Goal: Task Accomplishment & Management: Complete application form

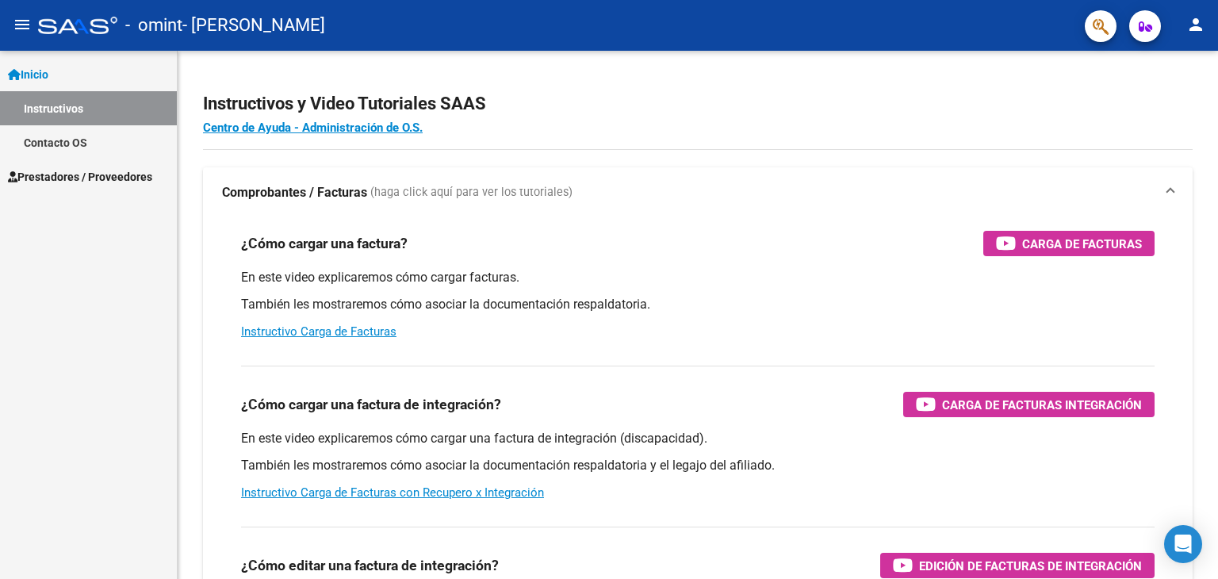
click at [94, 175] on span "Prestadores / Proveedores" at bounding box center [80, 176] width 144 height 17
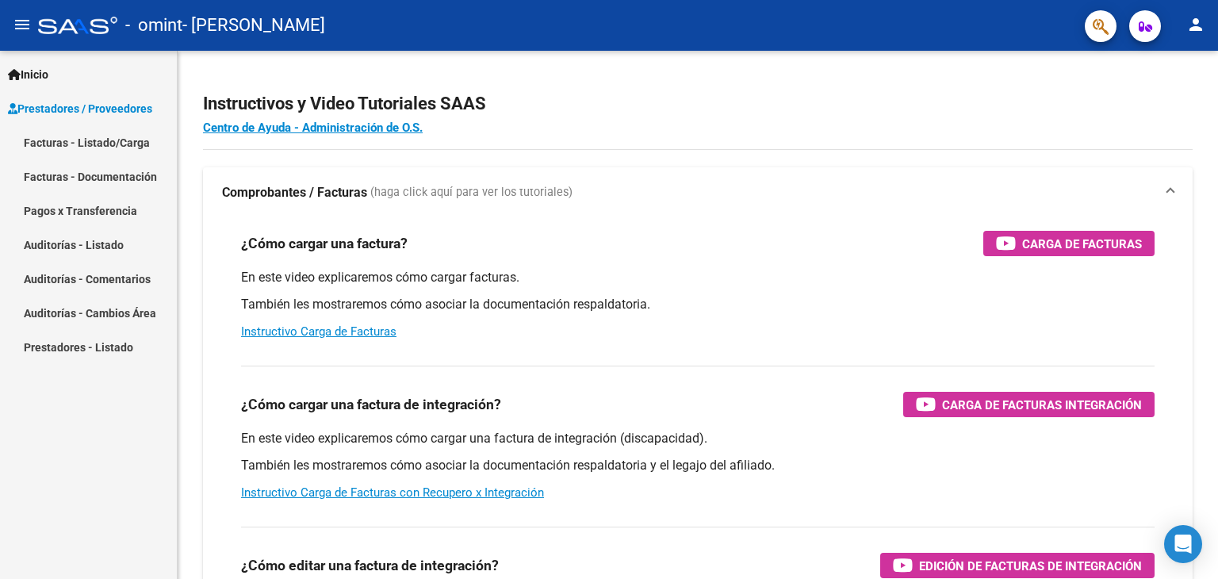
click at [129, 143] on link "Facturas - Listado/Carga" at bounding box center [88, 142] width 177 height 34
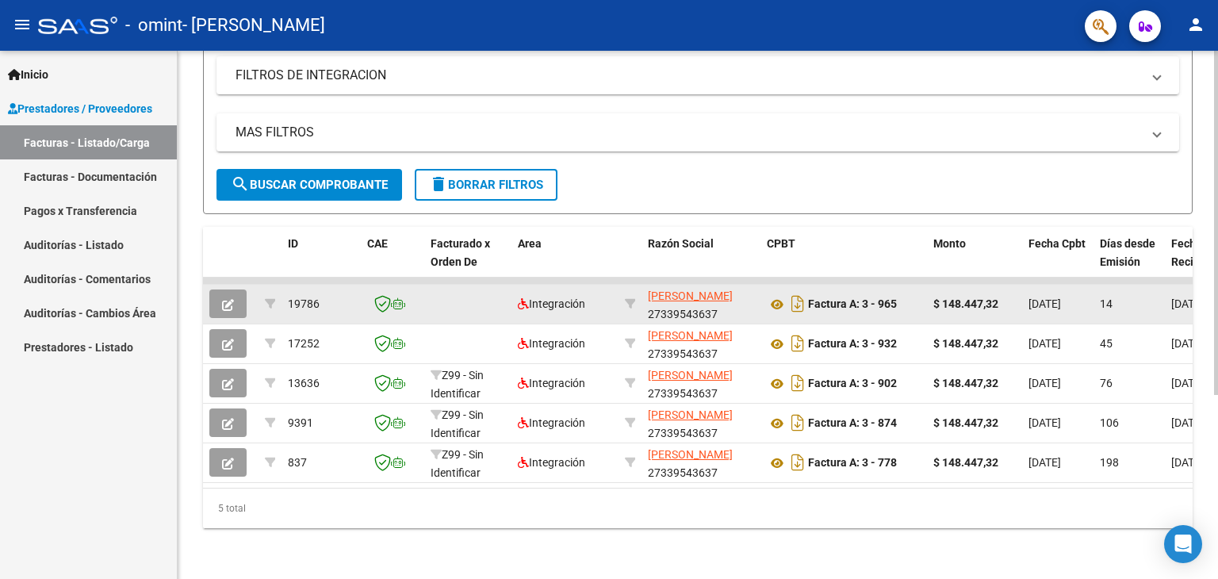
click at [227, 299] on icon "button" at bounding box center [228, 305] width 12 height 12
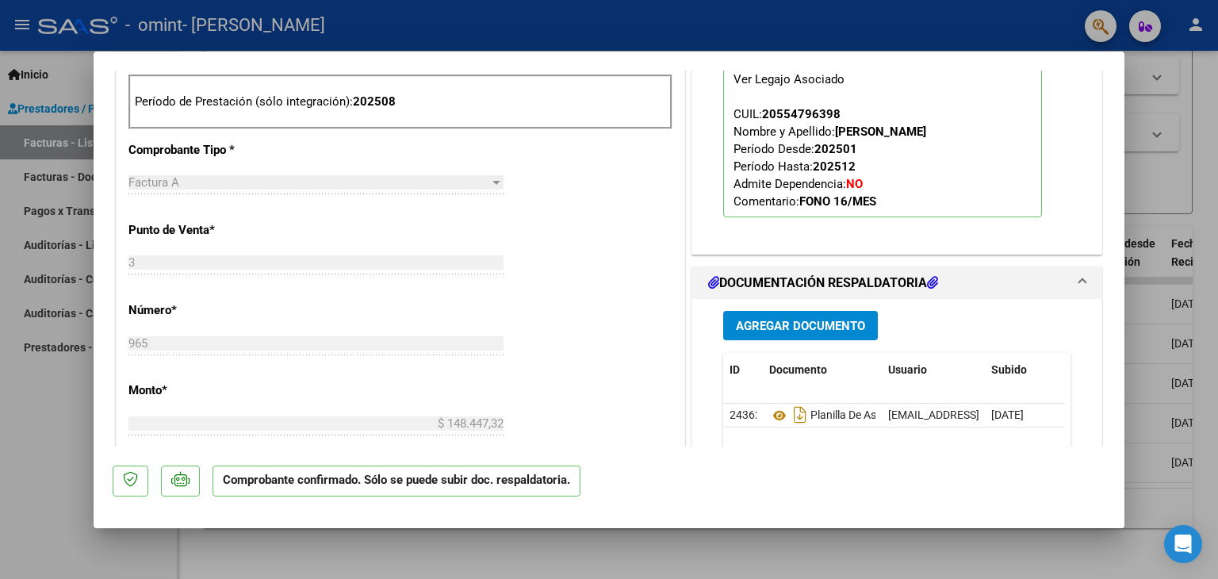
scroll to position [793, 0]
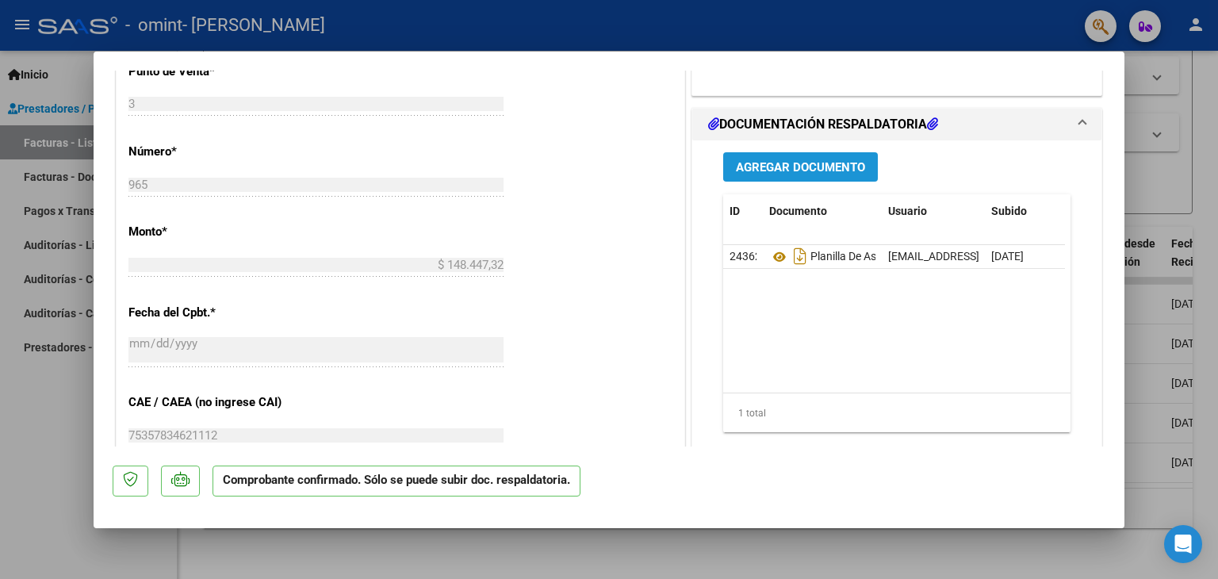
click at [805, 165] on span "Agregar Documento" at bounding box center [800, 167] width 129 height 14
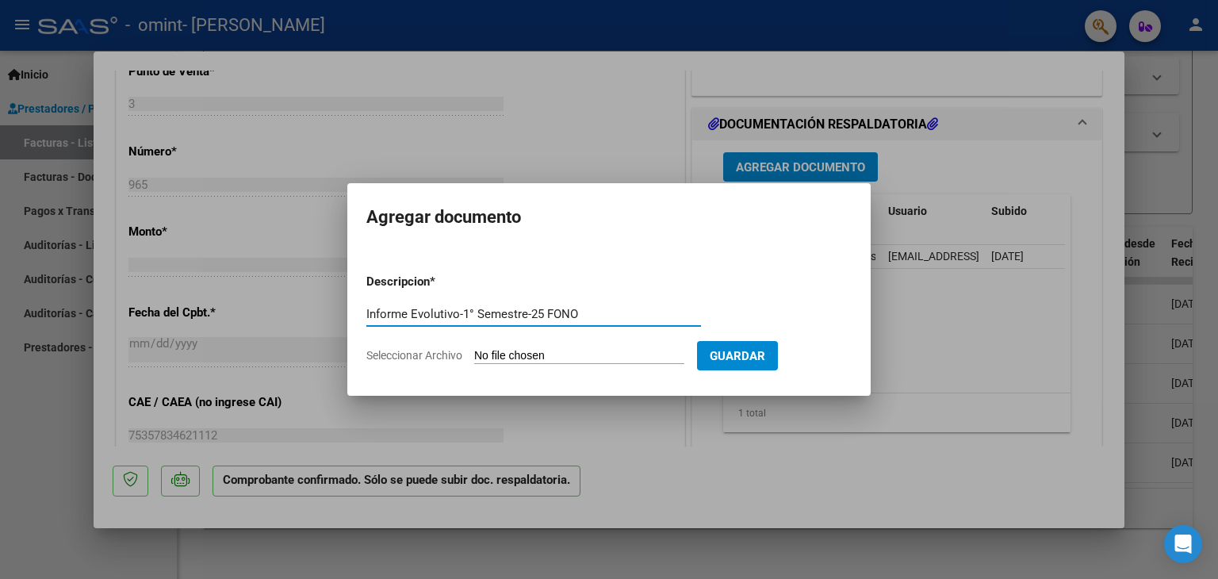
type input "Informe Evolutivo-1° Semestre-25 FONO"
click at [507, 353] on input "Seleccionar Archivo" at bounding box center [579, 356] width 210 height 15
type input "C:\fakepath\2025-06 Moure Vicente Informe Evolutivo.pdf"
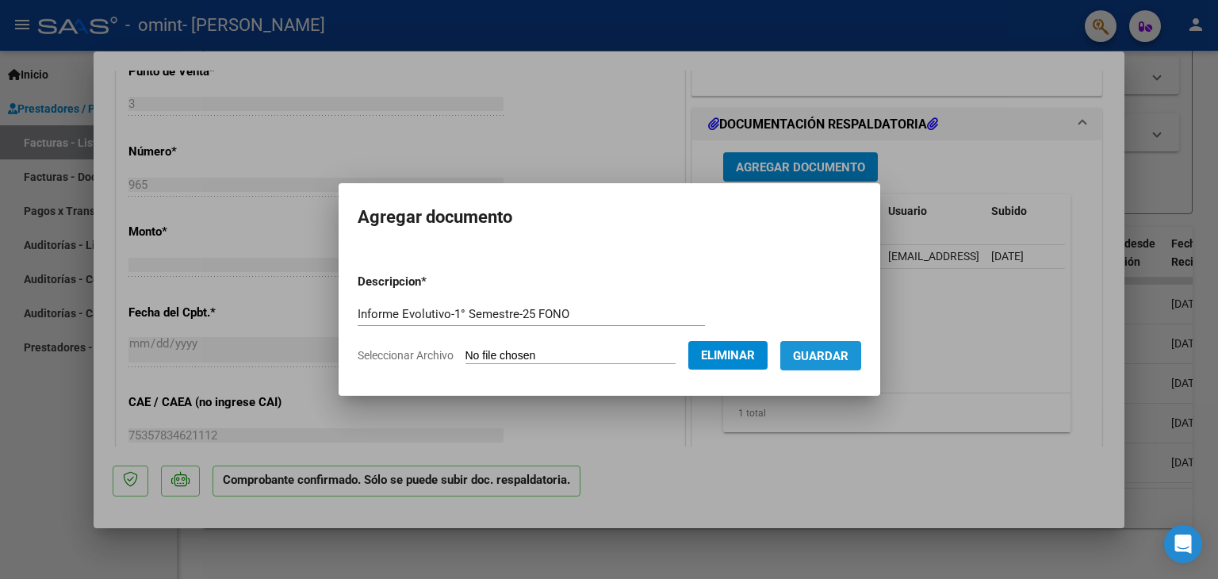
click at [839, 358] on span "Guardar" at bounding box center [820, 356] width 55 height 14
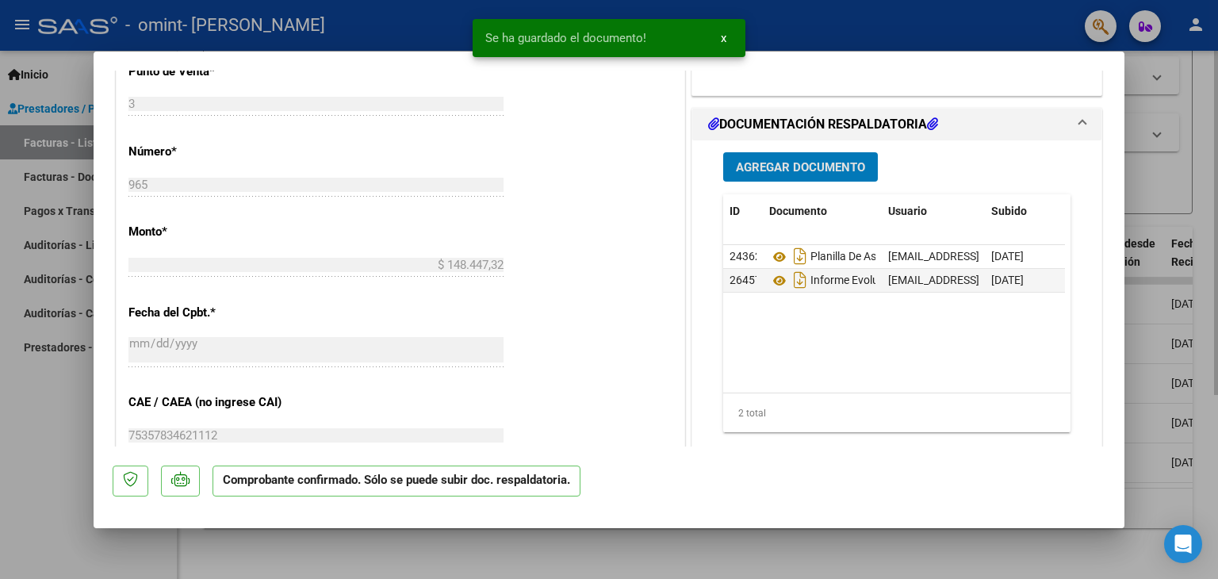
click at [1217, 115] on div at bounding box center [609, 289] width 1218 height 579
type input "$ 0,00"
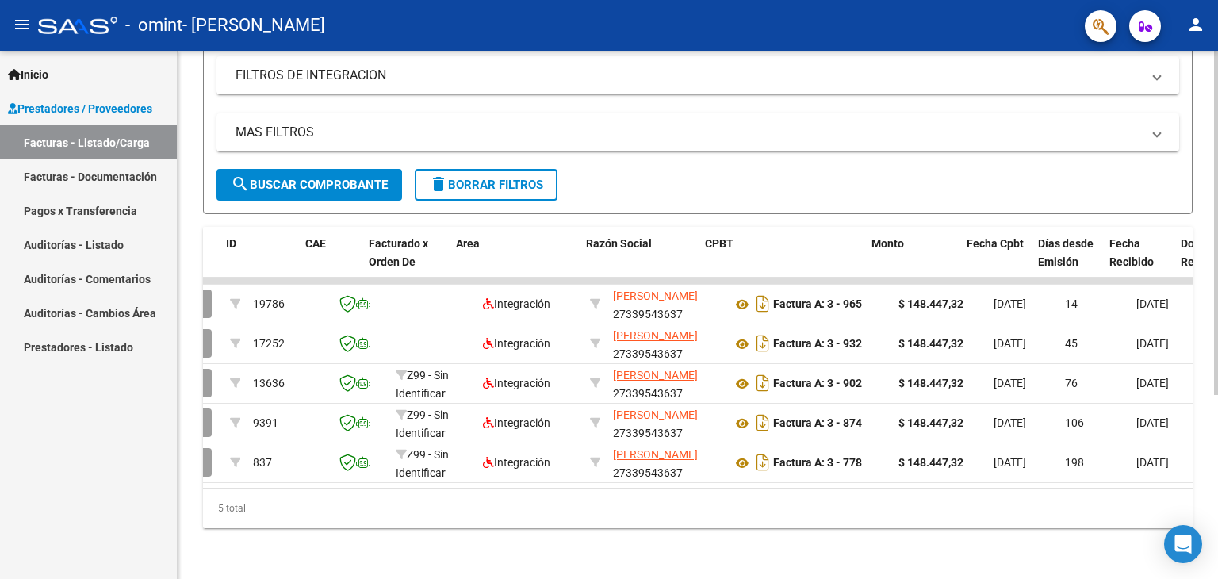
scroll to position [0, 0]
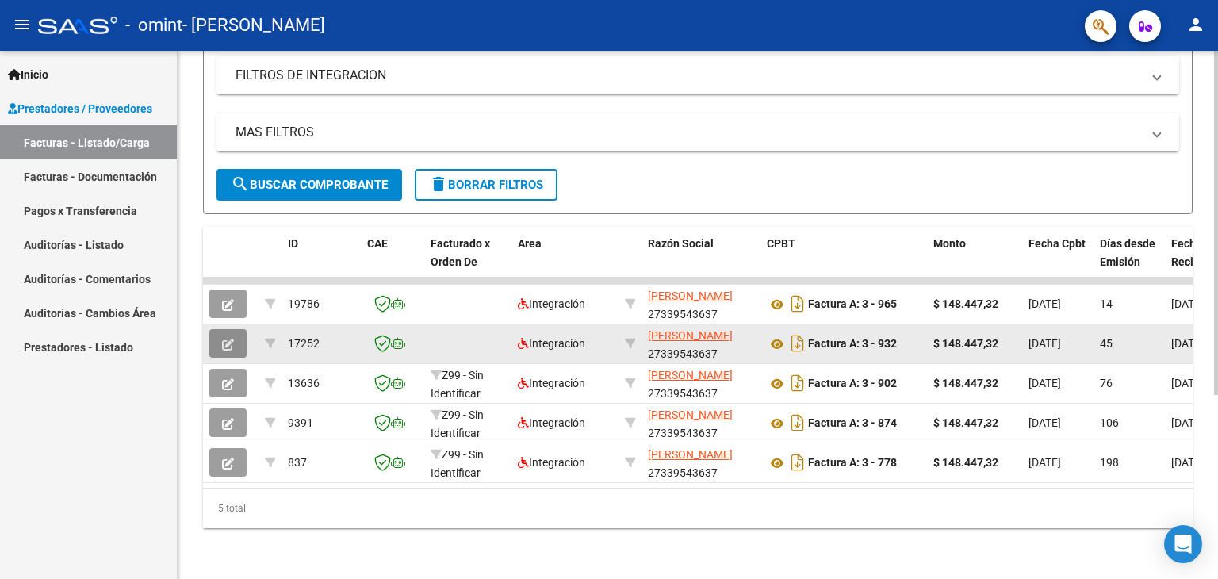
click at [231, 339] on icon "button" at bounding box center [228, 345] width 12 height 12
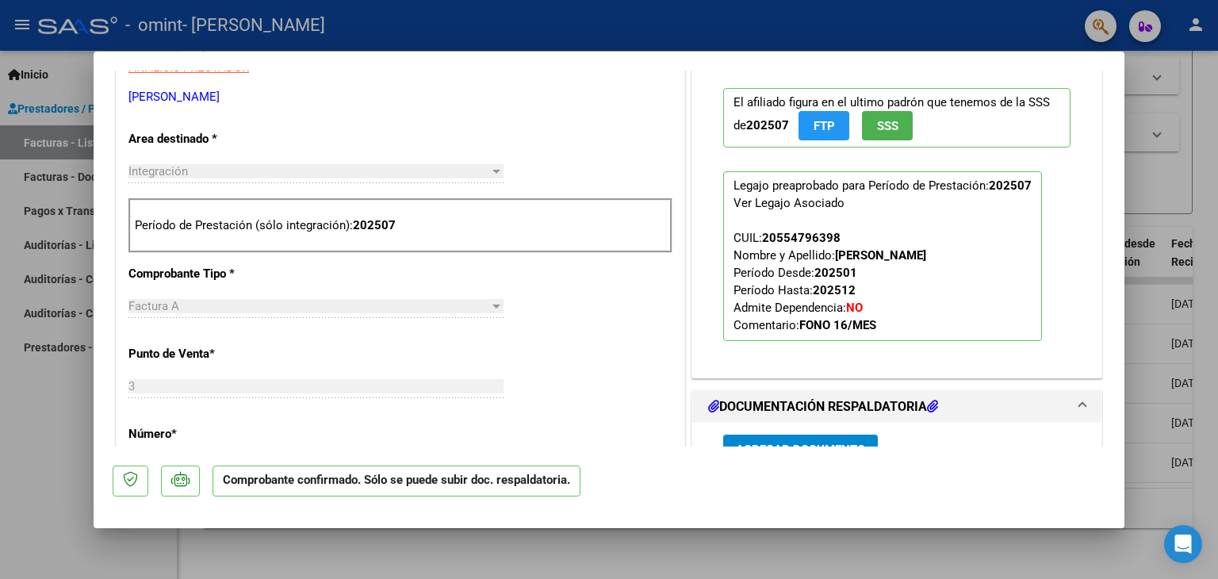
scroll to position [634, 0]
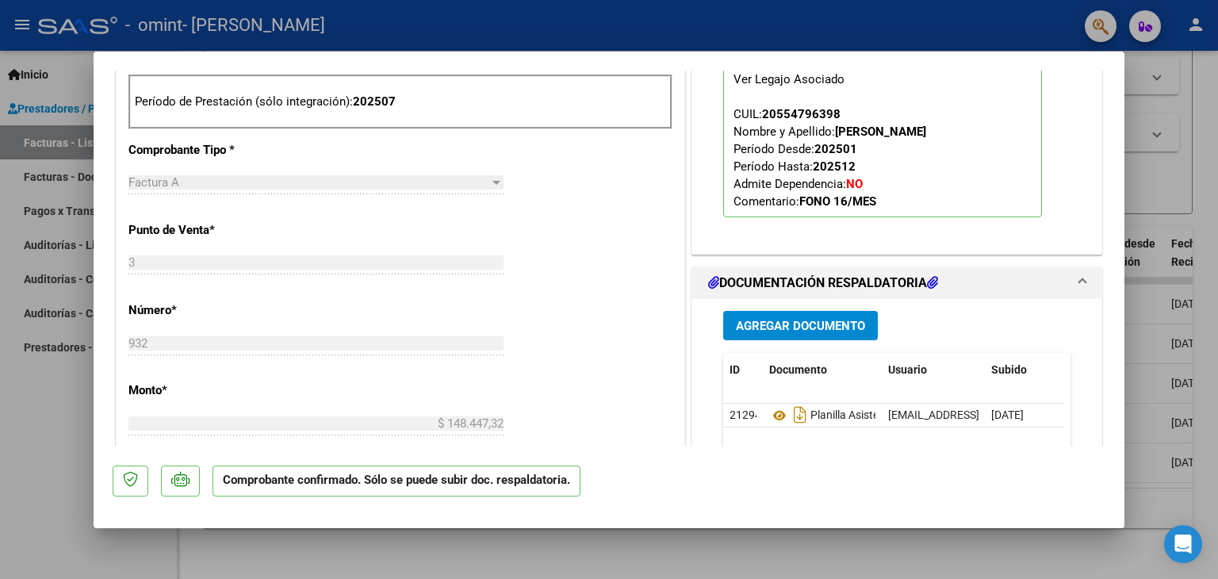
click at [836, 324] on span "Agregar Documento" at bounding box center [800, 326] width 129 height 14
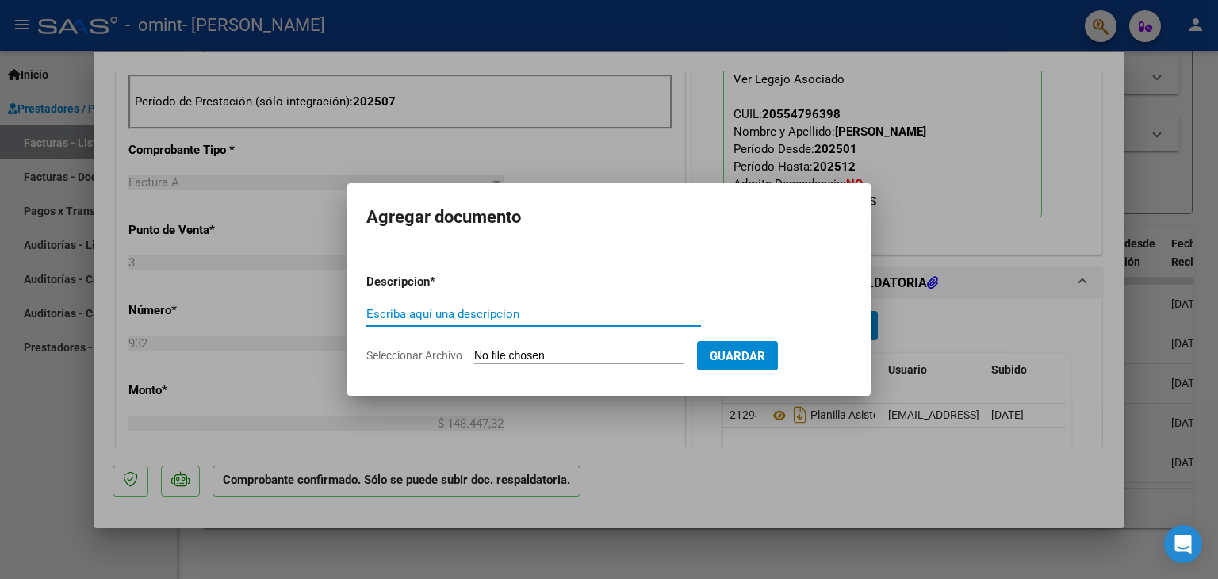
click at [438, 323] on div "Escriba aquí una descripcion" at bounding box center [533, 314] width 335 height 24
type input "Informe Evolutivo-1° Semestre-25 FONO"
click at [568, 356] on input "Seleccionar Archivo" at bounding box center [579, 356] width 210 height 15
type input "C:\fakepath\2025-06 Moure Vicente Informe Evolutivo.pdf"
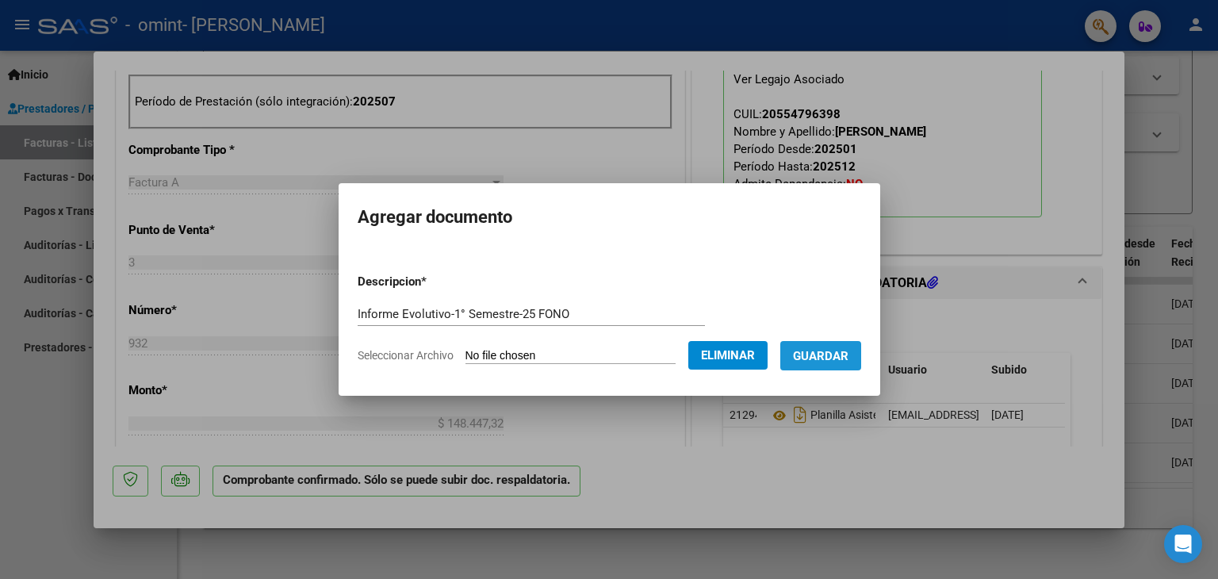
click at [842, 362] on span "Guardar" at bounding box center [820, 356] width 55 height 14
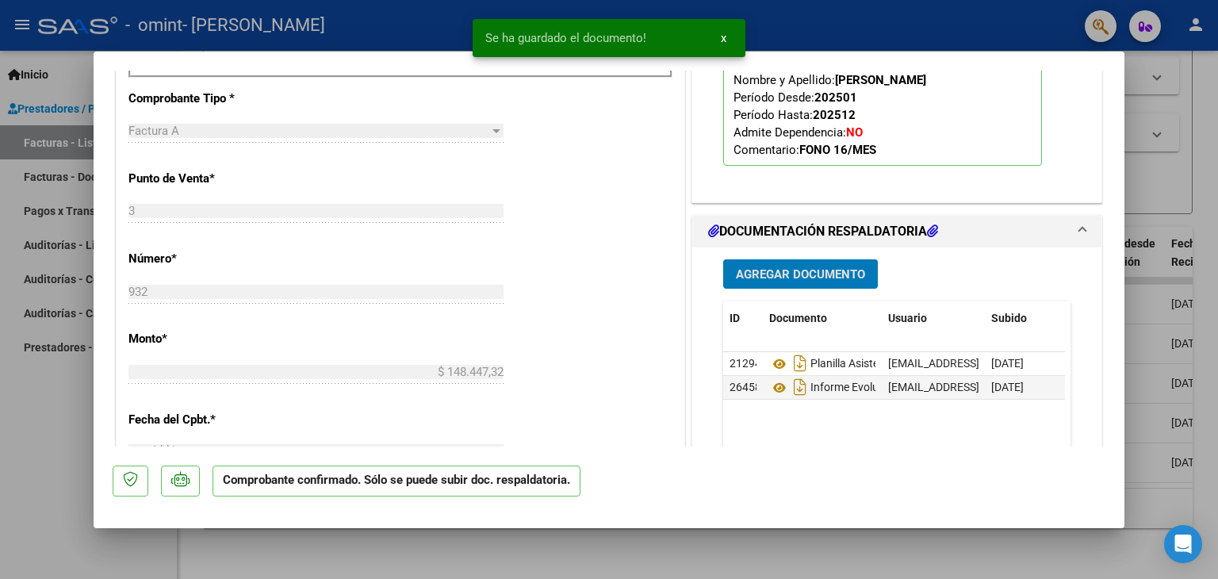
scroll to position [714, 0]
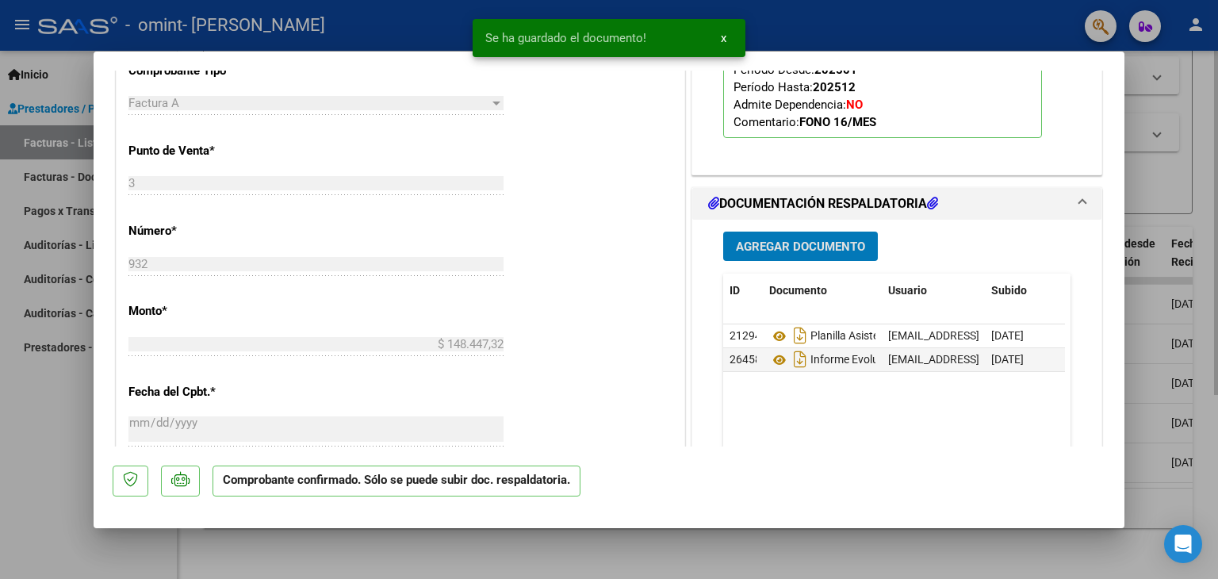
drag, startPoint x: 1214, startPoint y: 143, endPoint x: 1188, endPoint y: 174, distance: 41.1
click at [1214, 143] on div at bounding box center [609, 289] width 1218 height 579
type input "$ 0,00"
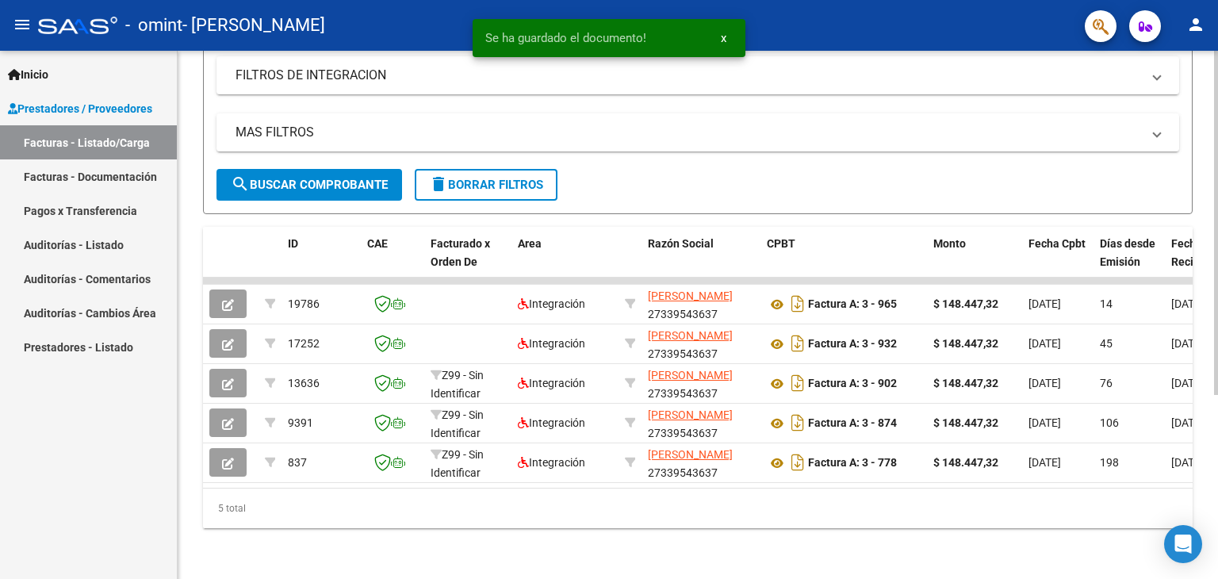
drag, startPoint x: 428, startPoint y: 492, endPoint x: 436, endPoint y: 487, distance: 9.2
click at [430, 492] on div "5 total" at bounding box center [697, 508] width 989 height 40
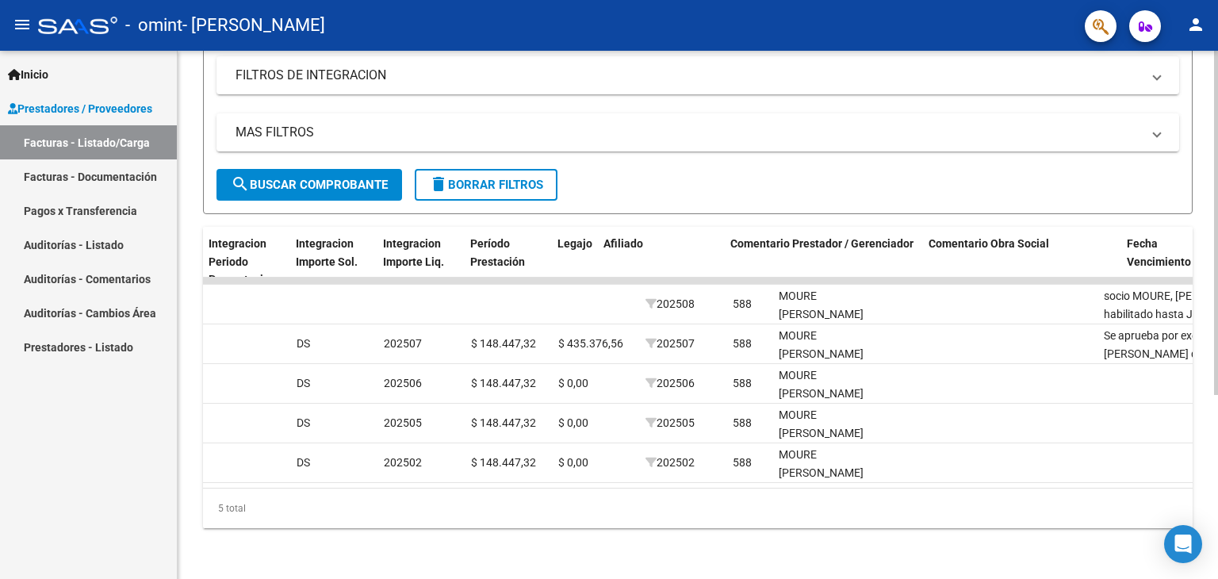
scroll to position [0, 2353]
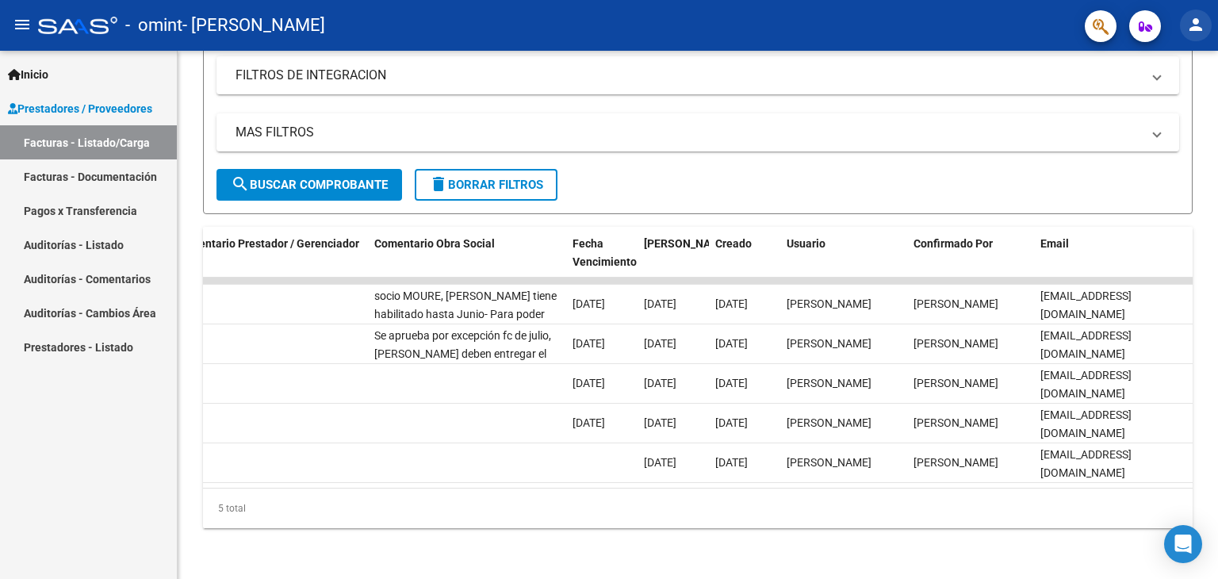
click at [1202, 33] on mat-icon "person" at bounding box center [1195, 24] width 19 height 19
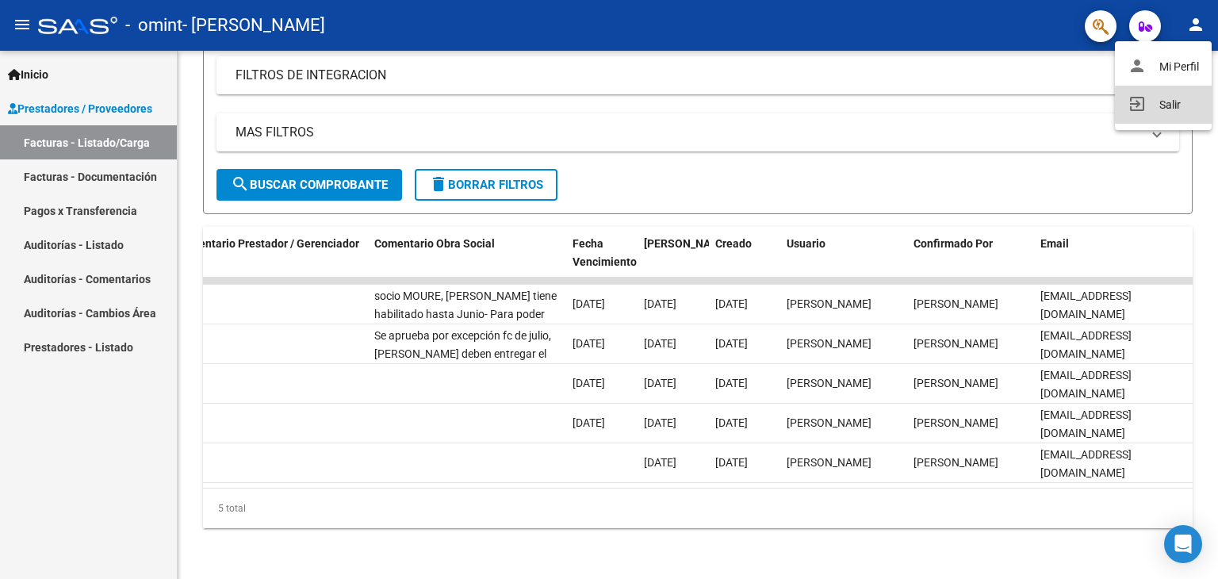
click at [1177, 101] on button "exit_to_app Salir" at bounding box center [1163, 105] width 97 height 38
